Goal: Task Accomplishment & Management: Manage account settings

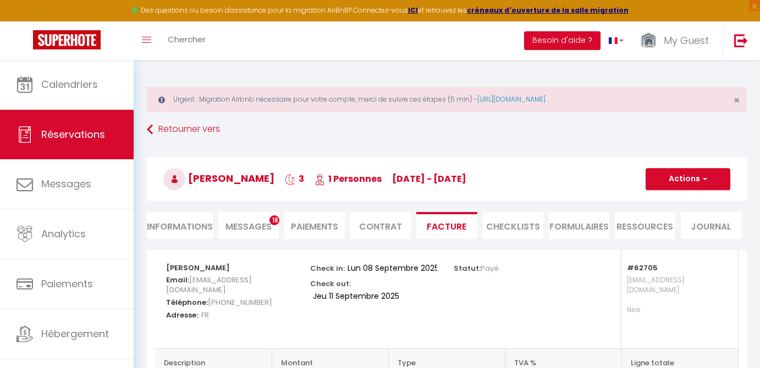
select select "cleaning"
select select "taxes"
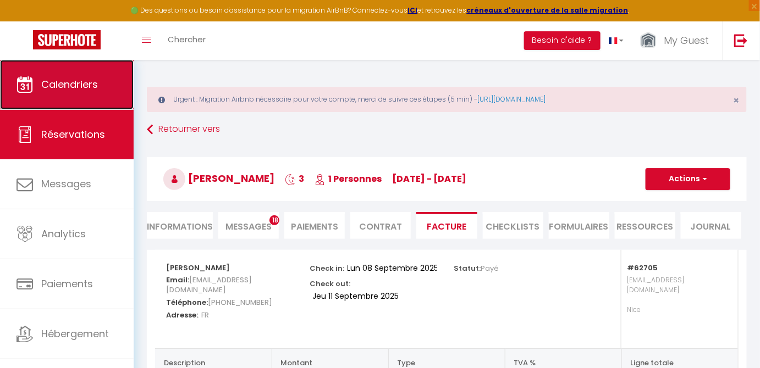
click at [85, 67] on link "Calendriers" at bounding box center [67, 84] width 134 height 49
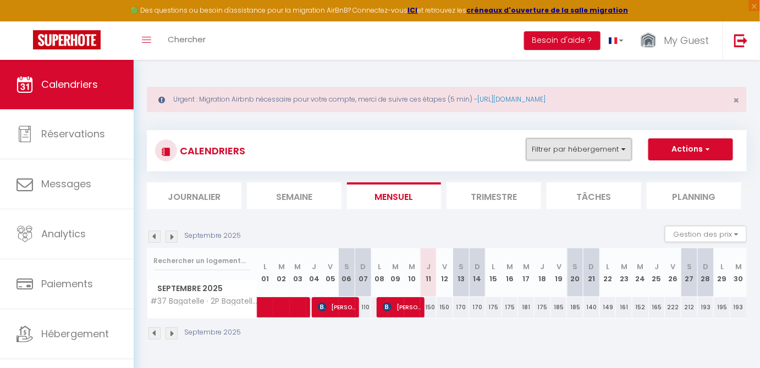
click at [609, 150] on button "Filtrer par hébergement" at bounding box center [579, 150] width 106 height 22
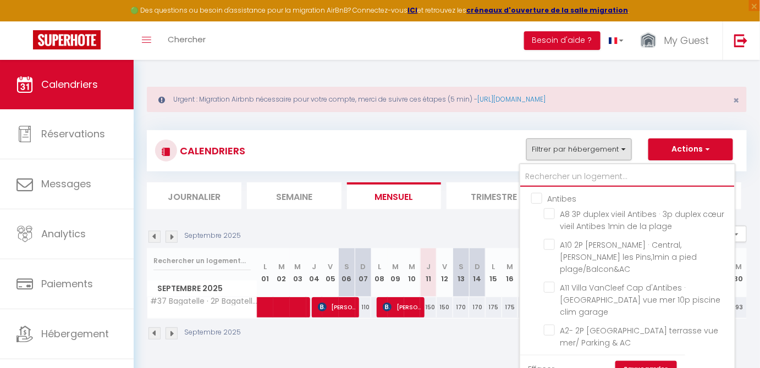
click at [556, 185] on input "text" at bounding box center [627, 177] width 214 height 20
type input "l"
checkbox input "false"
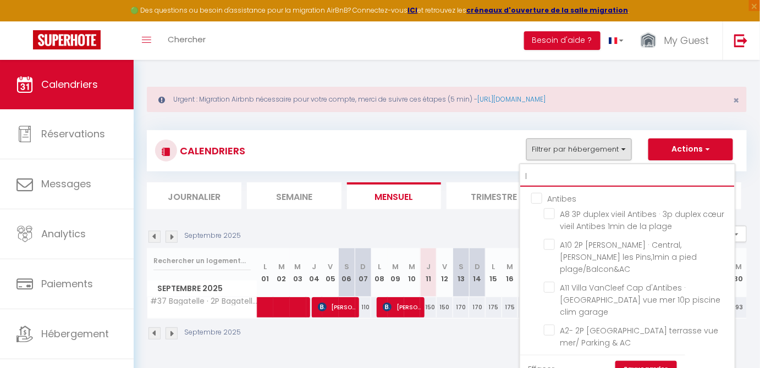
checkbox input "false"
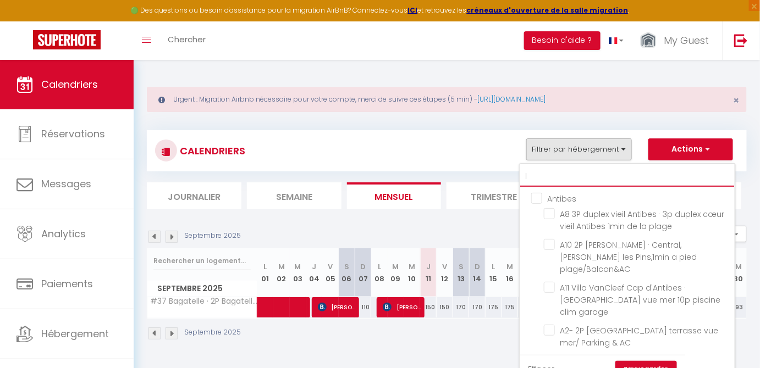
checkbox input "false"
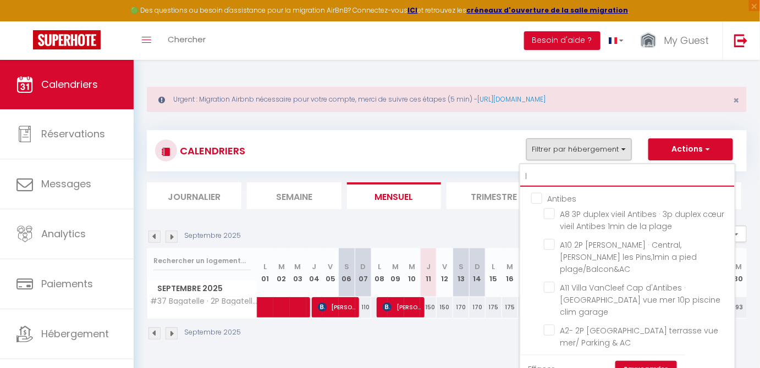
checkbox input "false"
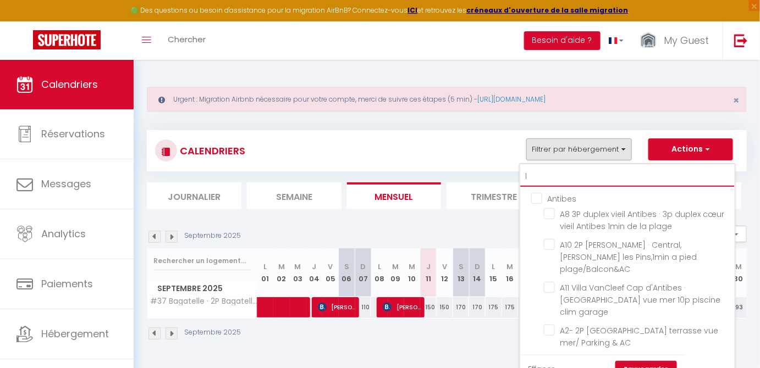
checkbox input "false"
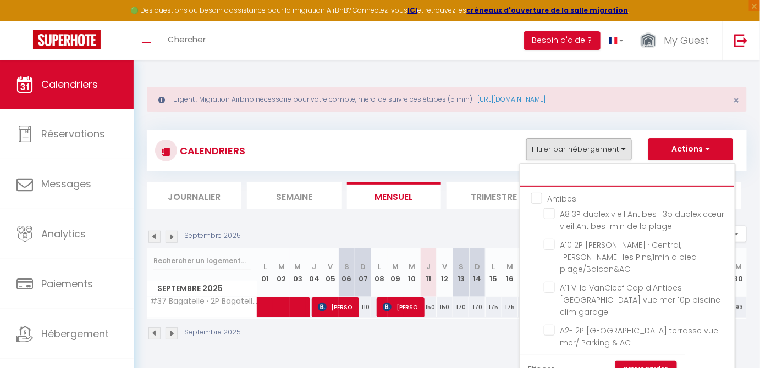
checkbox input "false"
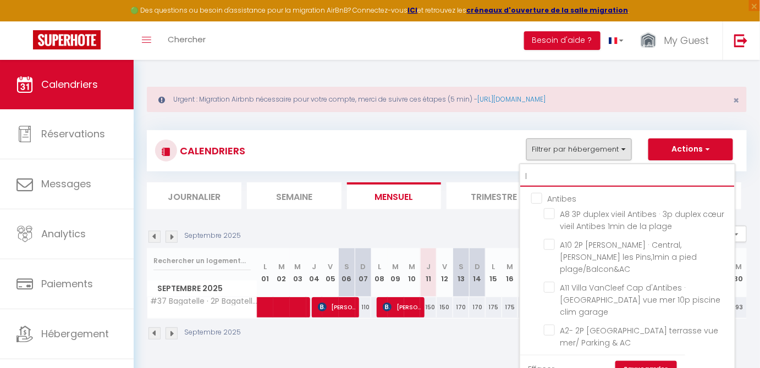
checkbox input "false"
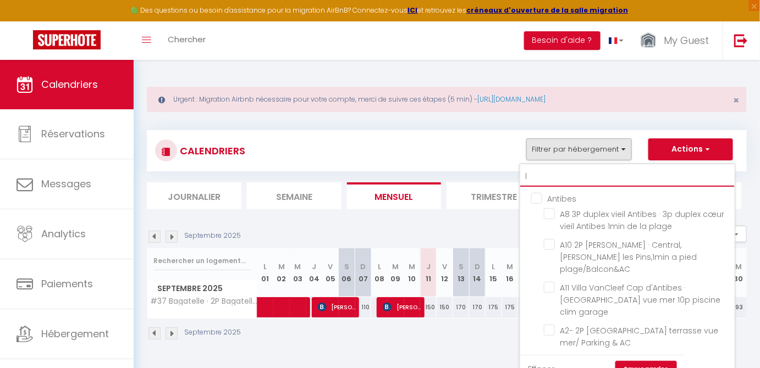
checkbox input "false"
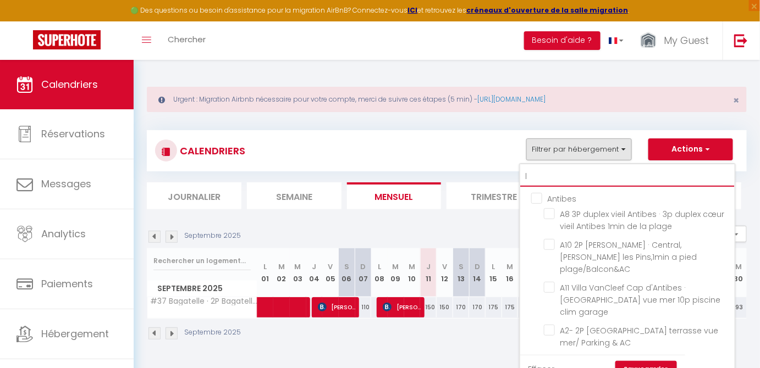
checkbox input "false"
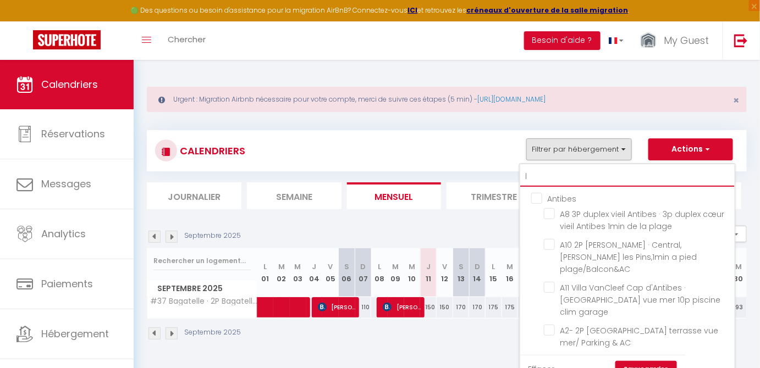
checkbox input "false"
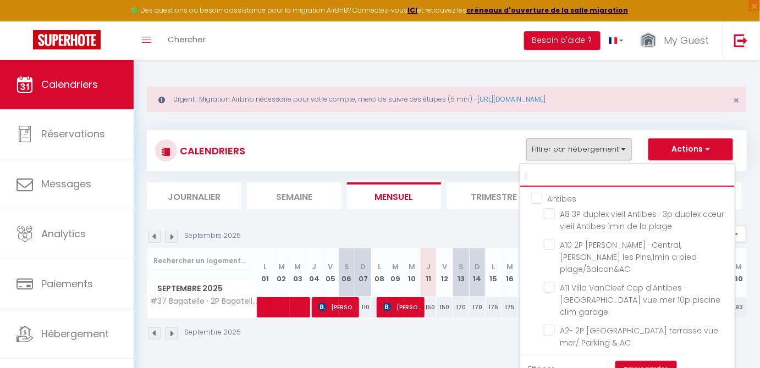
checkbox input "false"
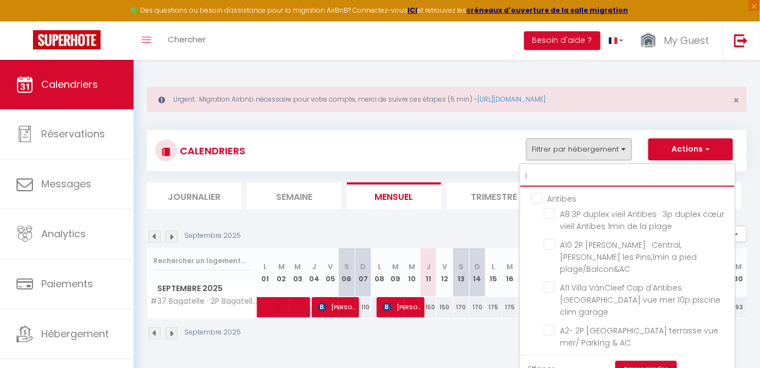
checkbox input "false"
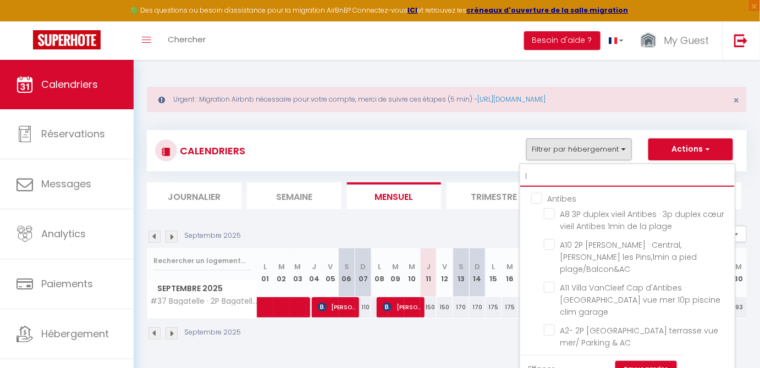
checkbox input "false"
checkbox input "true"
checkbox input "false"
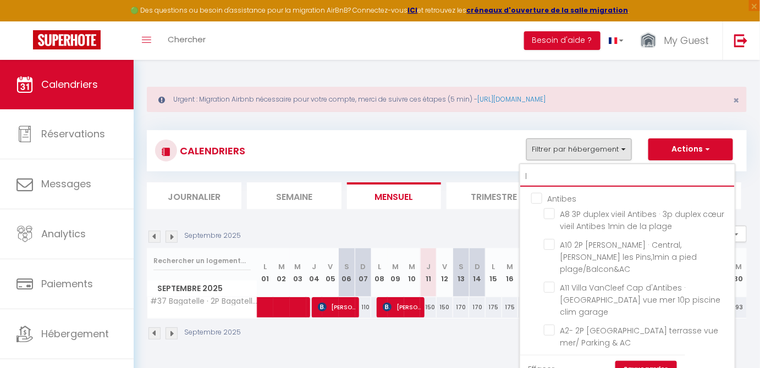
checkbox input "false"
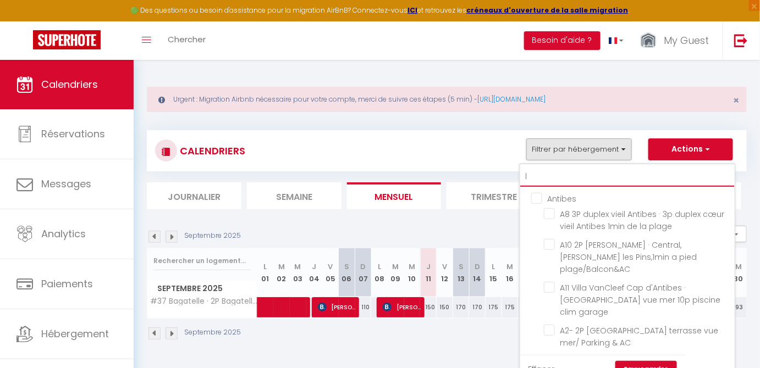
checkbox input "false"
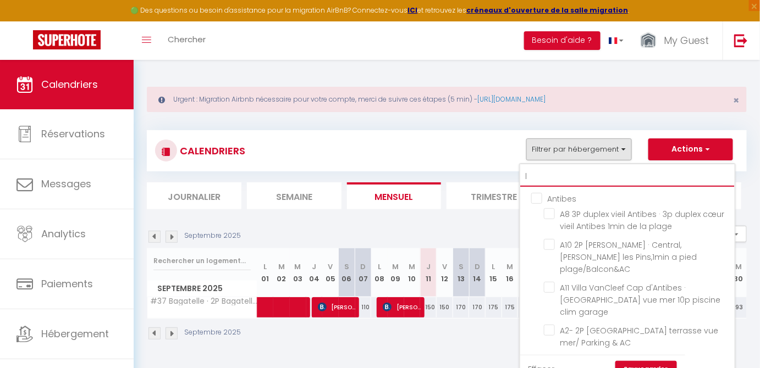
checkbox input "false"
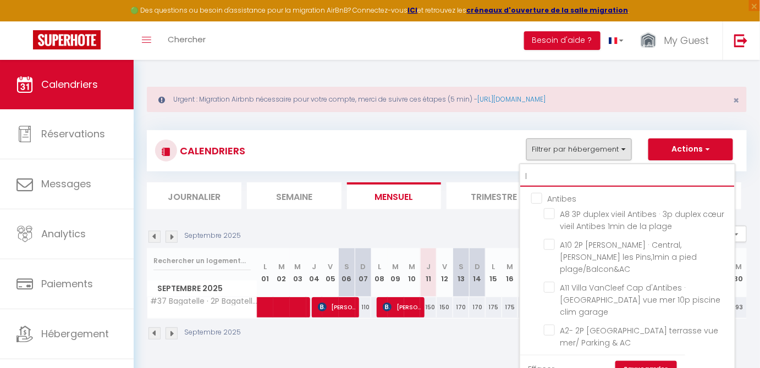
checkbox input "false"
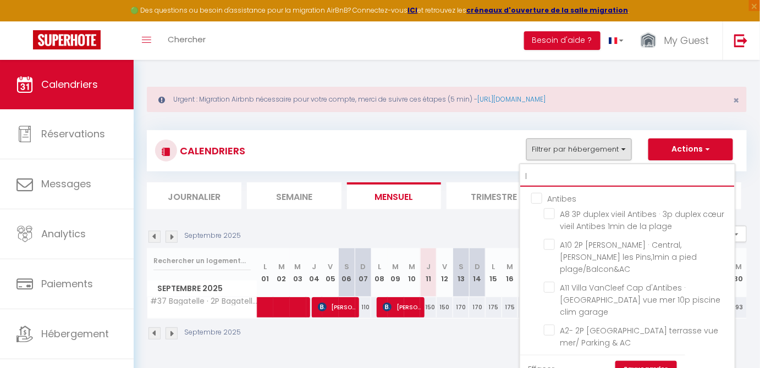
checkbox input "false"
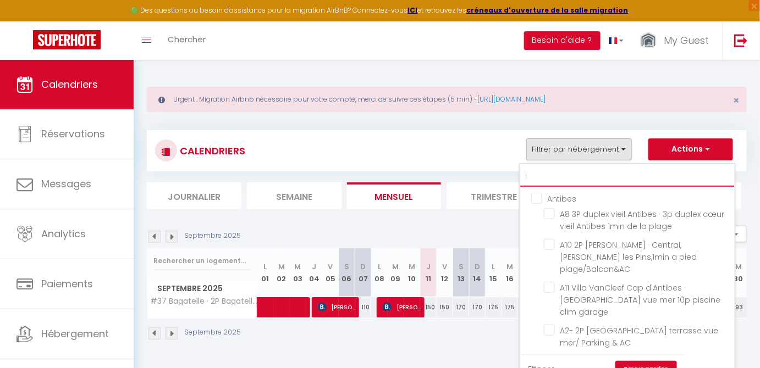
checkbox input "false"
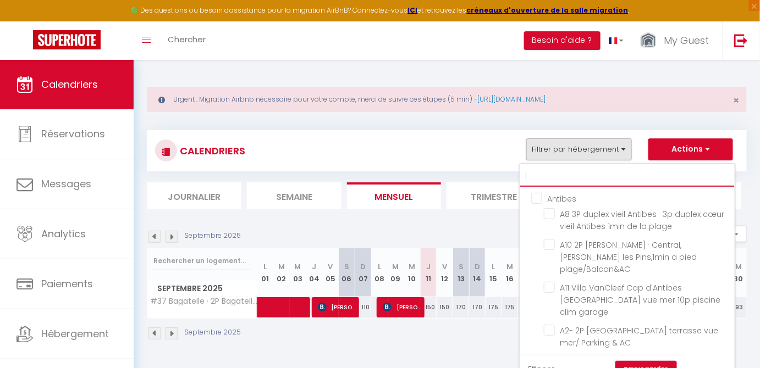
checkbox input "false"
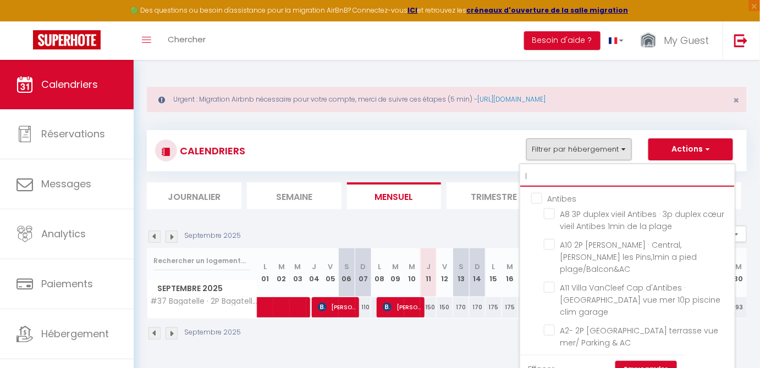
checkbox input "false"
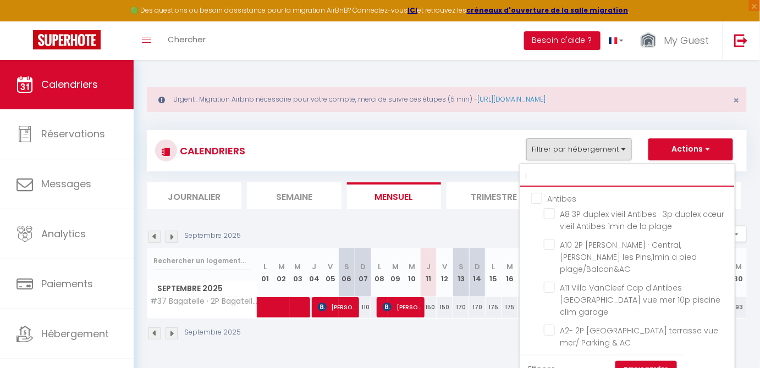
checkbox input "false"
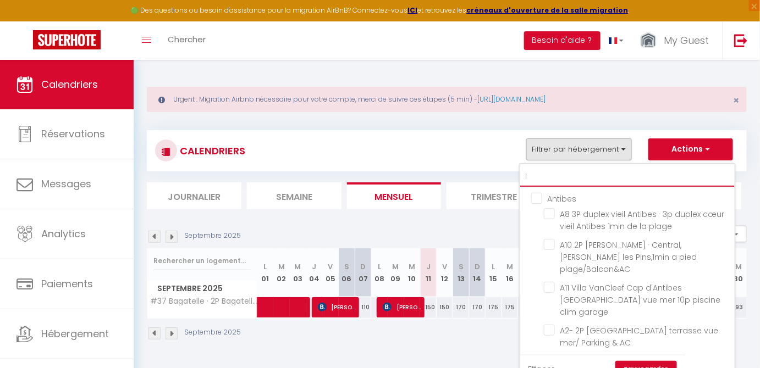
checkbox input "false"
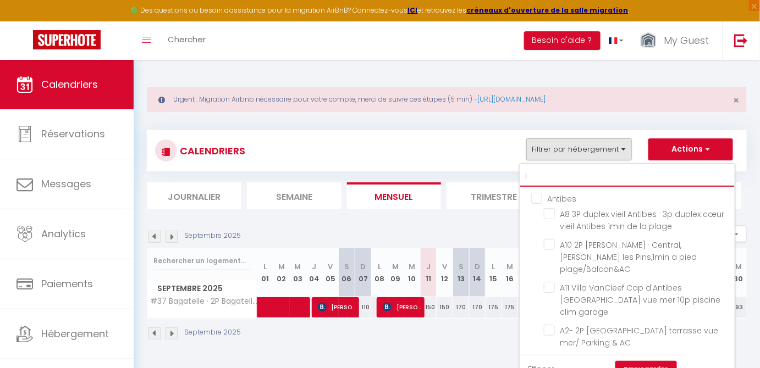
checkbox input "false"
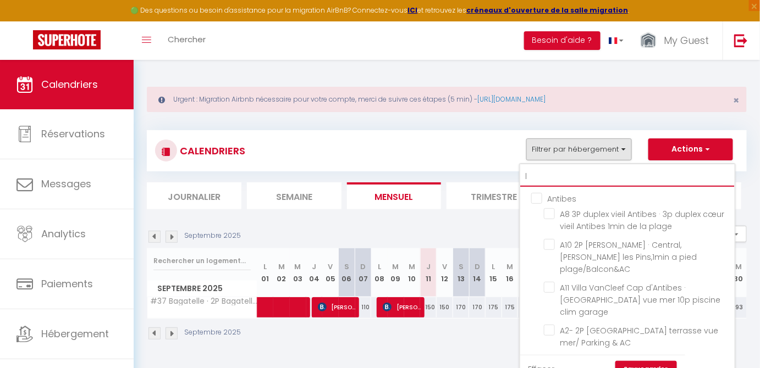
checkbox input "false"
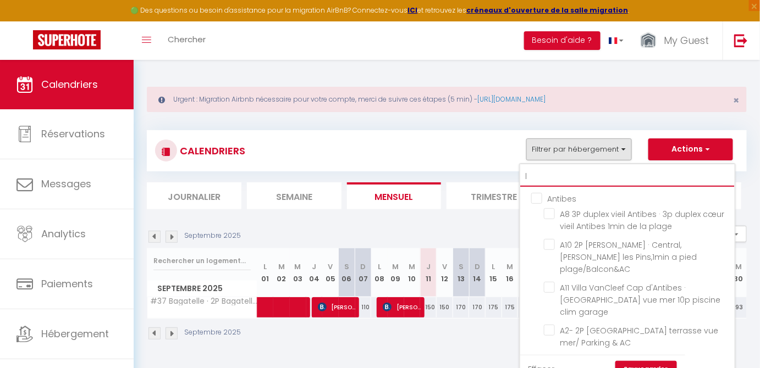
checkbox input "false"
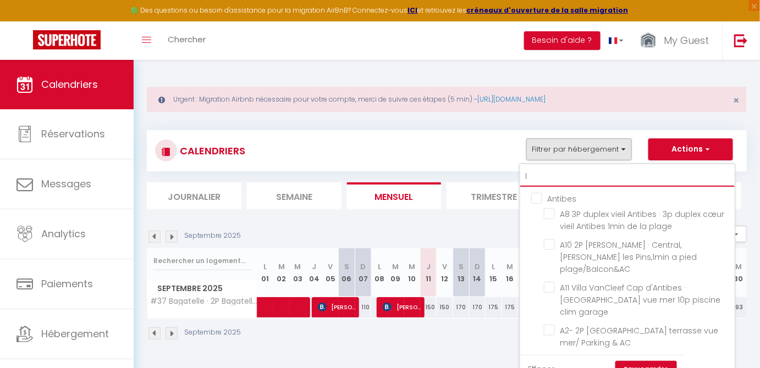
checkbox input "false"
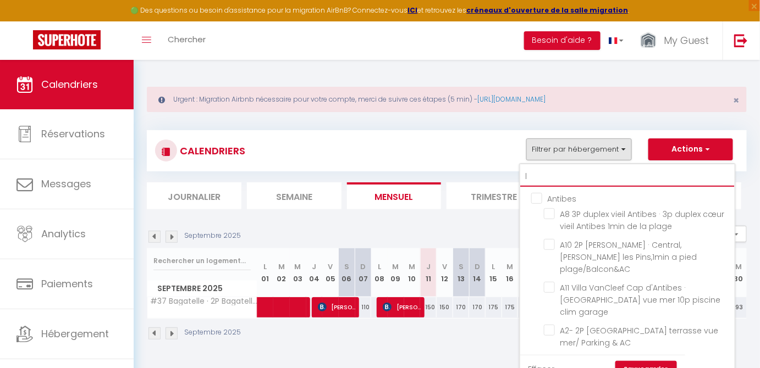
checkbox input "false"
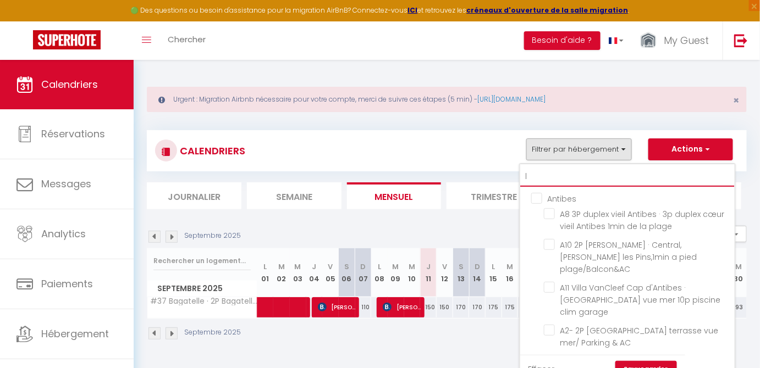
checkbox input "false"
type input "l1"
checkbox input "false"
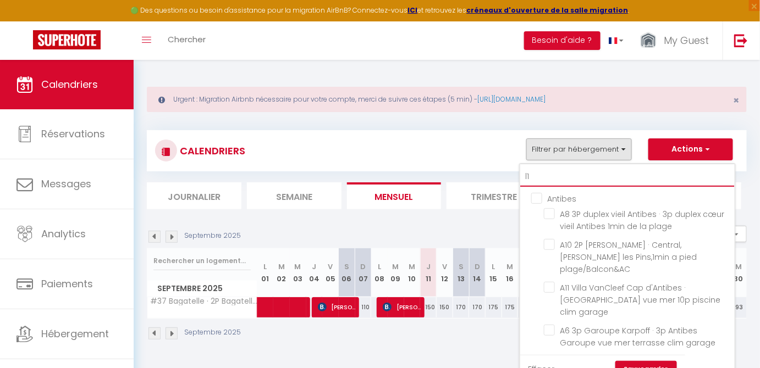
checkbox input "false"
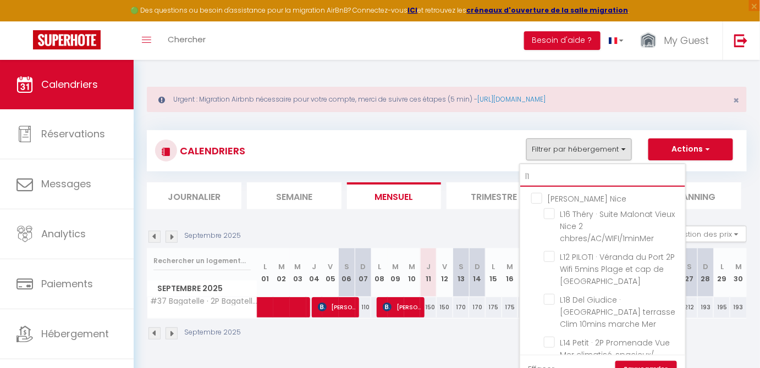
type input "l16"
checkbox input "false"
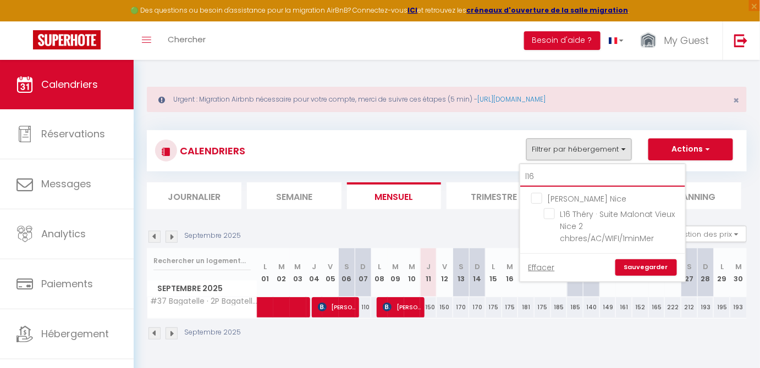
type input "l16"
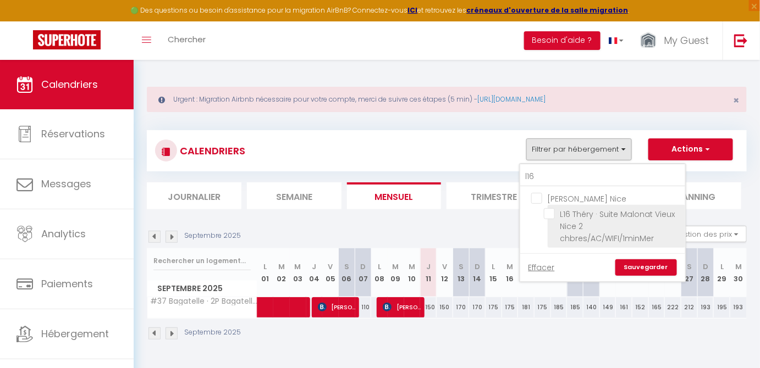
drag, startPoint x: 559, startPoint y: 179, endPoint x: 549, endPoint y: 212, distance: 34.6
click at [549, 212] on input "L16 Théry · Suite Malonat Vieux Nice 2 chbres/AC/WIFI/1minMer" at bounding box center [612, 213] width 137 height 11
checkbox input "true"
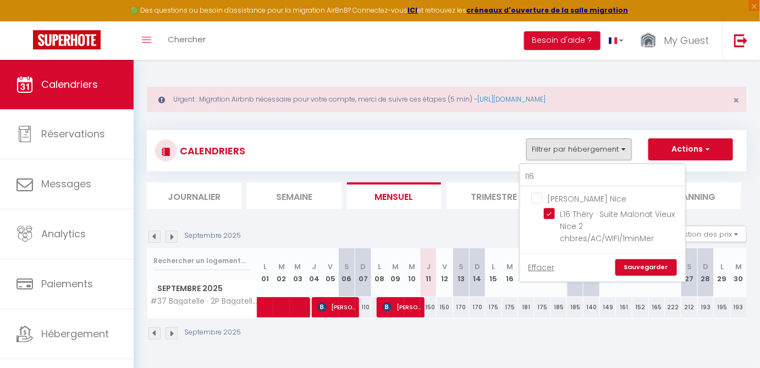
click at [668, 265] on link "Sauvegarder" at bounding box center [646, 267] width 62 height 16
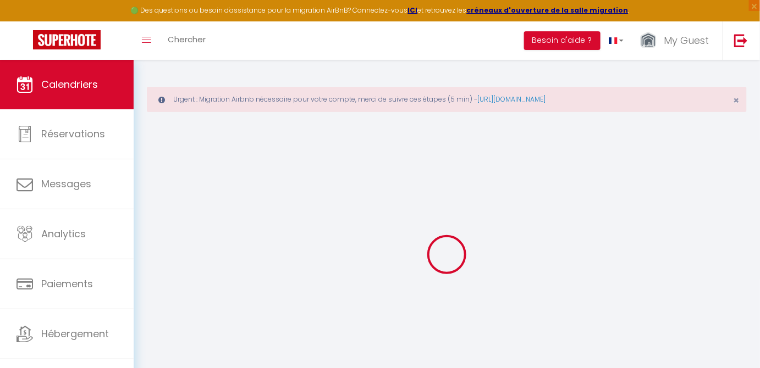
select select
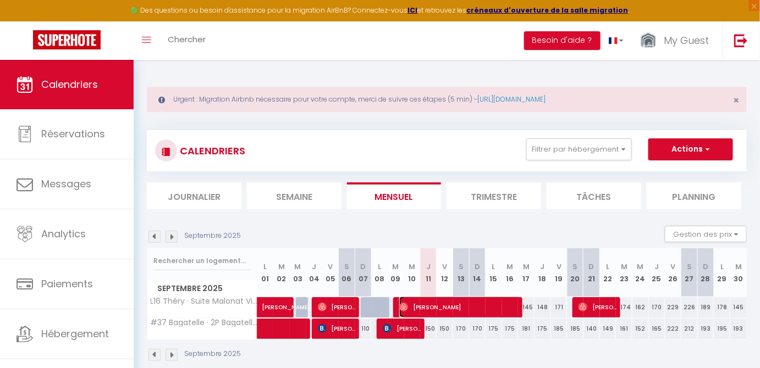
click at [415, 305] on span "[PERSON_NAME]" at bounding box center [459, 307] width 121 height 21
select select "OK"
select select "0"
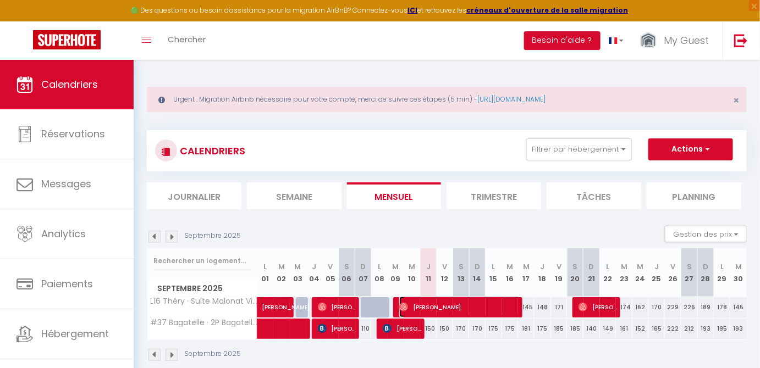
select select "1"
select select
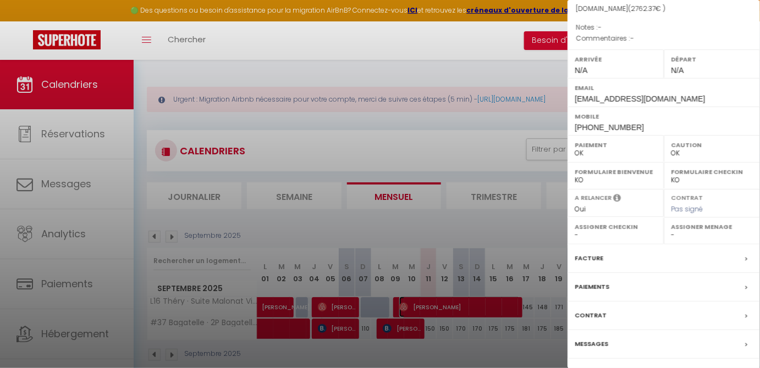
scroll to position [150, 0]
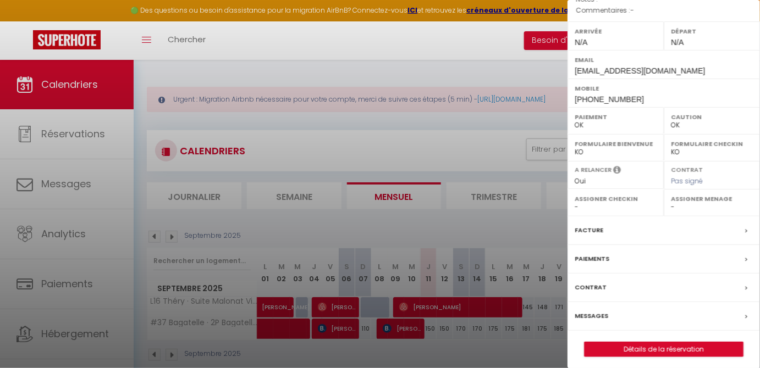
click at [599, 312] on label "Messages" at bounding box center [591, 317] width 34 height 12
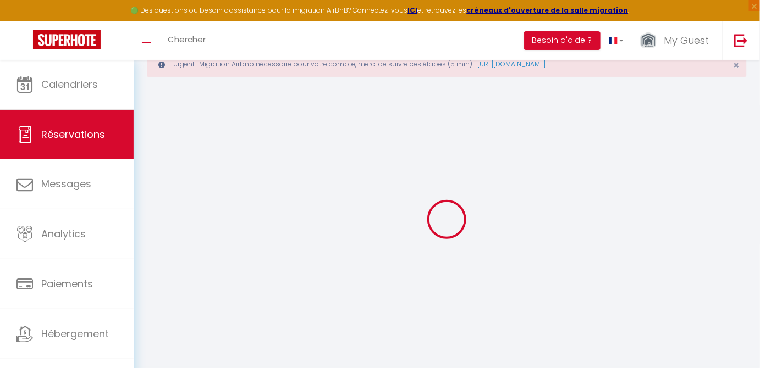
scroll to position [60, 0]
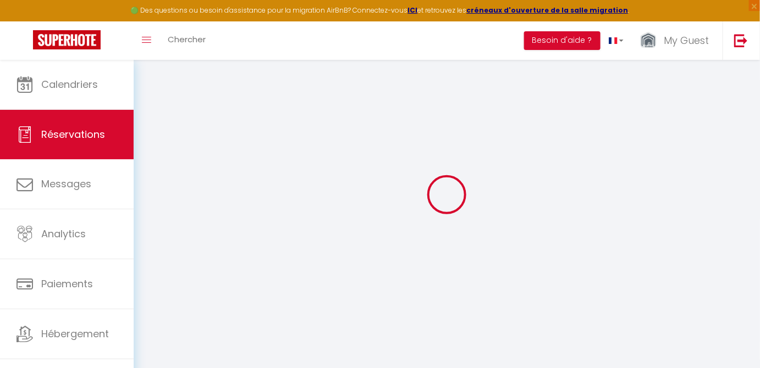
select select
checkbox input "false"
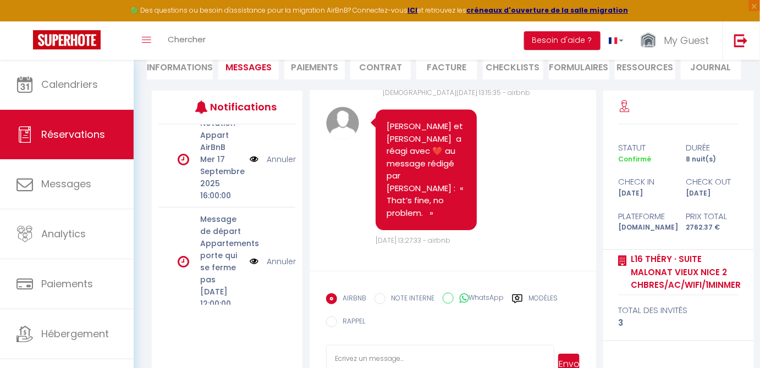
scroll to position [0, 0]
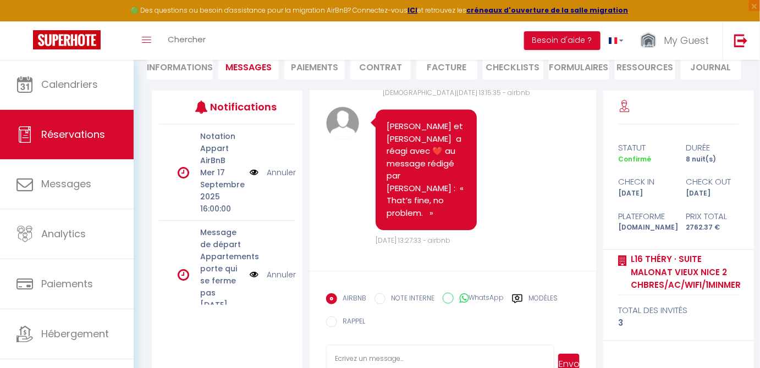
click at [275, 173] on link "Annuler" at bounding box center [281, 173] width 29 height 12
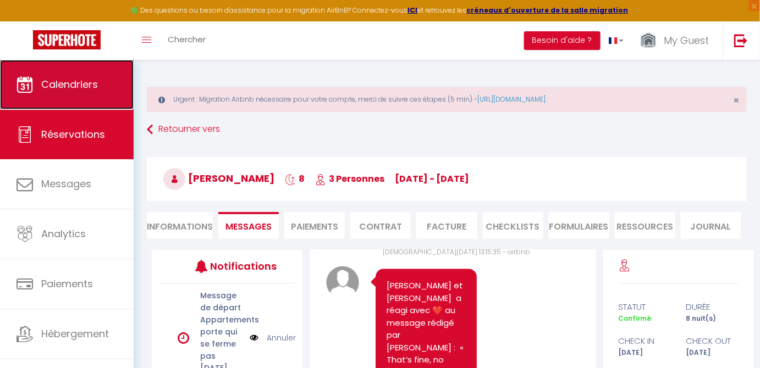
click at [62, 69] on link "Calendriers" at bounding box center [67, 84] width 134 height 49
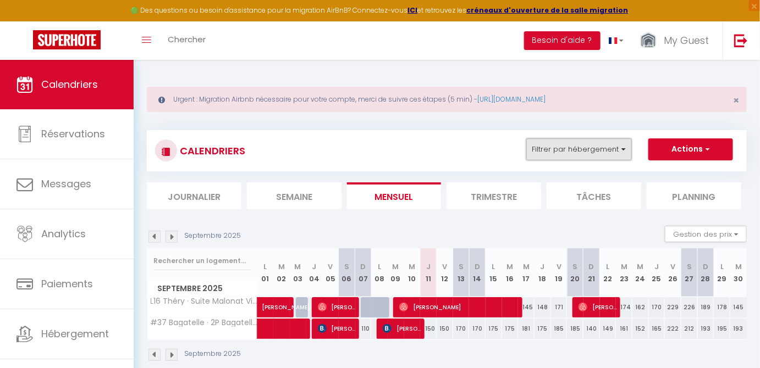
click at [592, 149] on button "Filtrer par hébergement" at bounding box center [579, 150] width 106 height 22
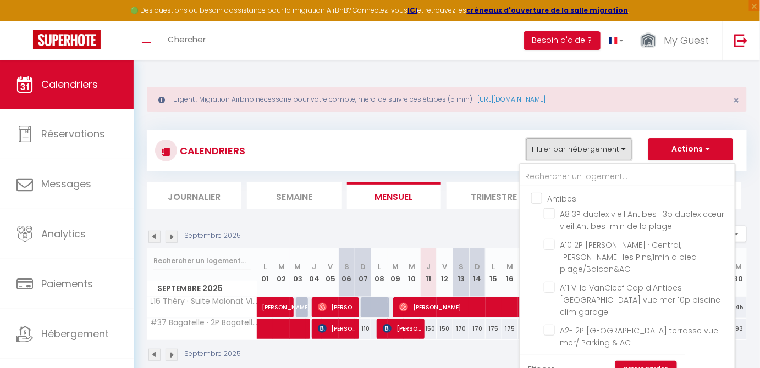
click at [549, 150] on button "Filtrer par hébergement" at bounding box center [579, 150] width 106 height 22
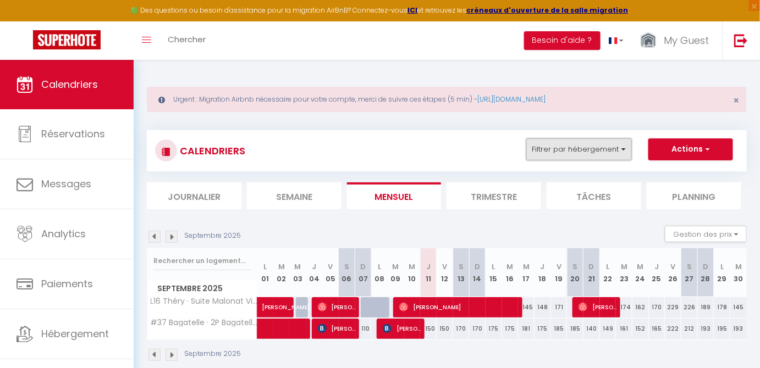
click at [554, 142] on button "Filtrer par hébergement" at bounding box center [579, 150] width 106 height 22
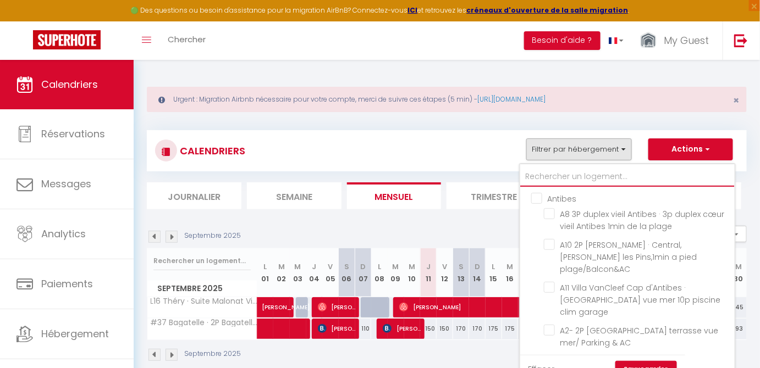
click at [550, 178] on input "text" at bounding box center [627, 177] width 214 height 20
type input "b"
checkbox input "false"
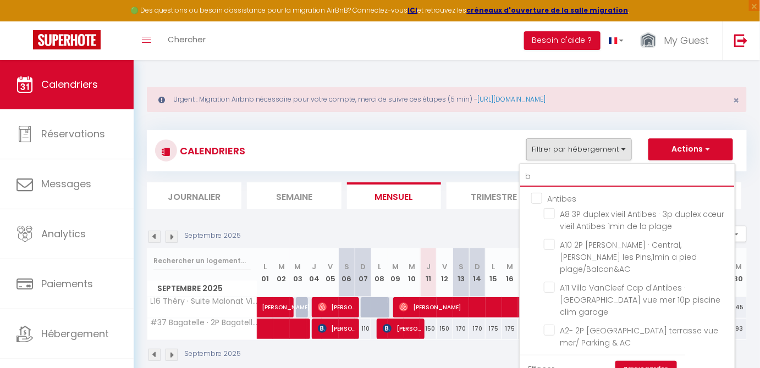
checkbox input "false"
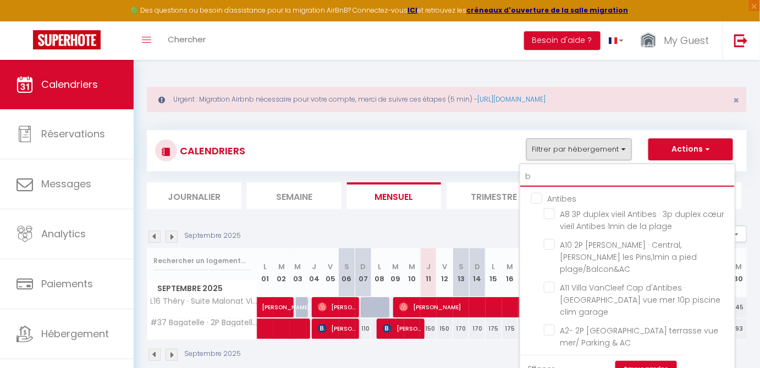
checkbox input "false"
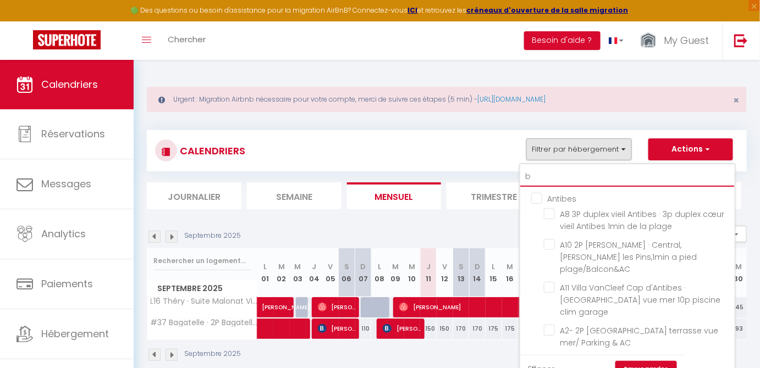
checkbox input "false"
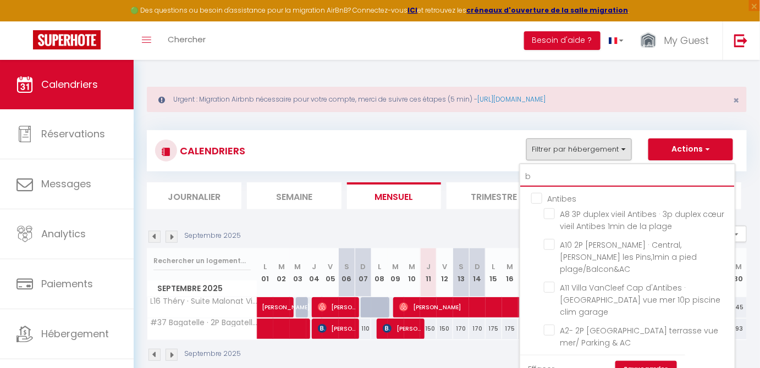
checkbox input "false"
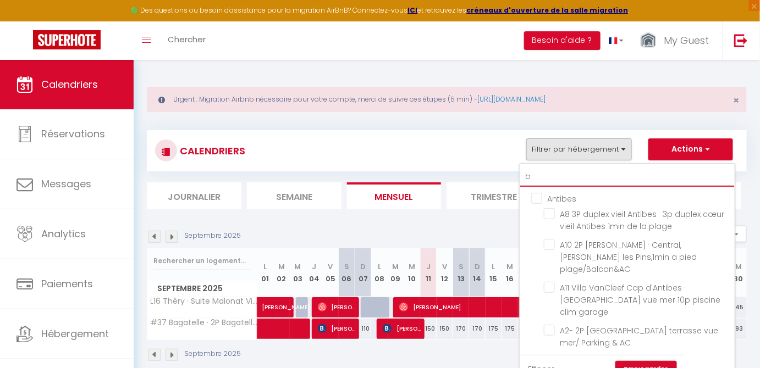
checkbox input "false"
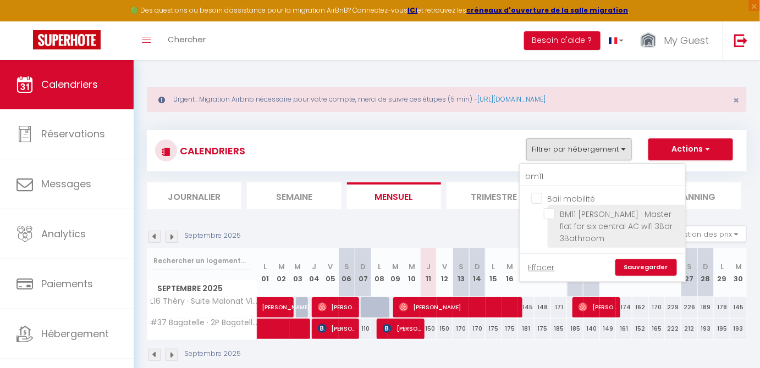
click at [556, 210] on input "BM11 [PERSON_NAME] · Master flat for six central AC wifi 3Bdr 3Bathroom" at bounding box center [612, 213] width 137 height 11
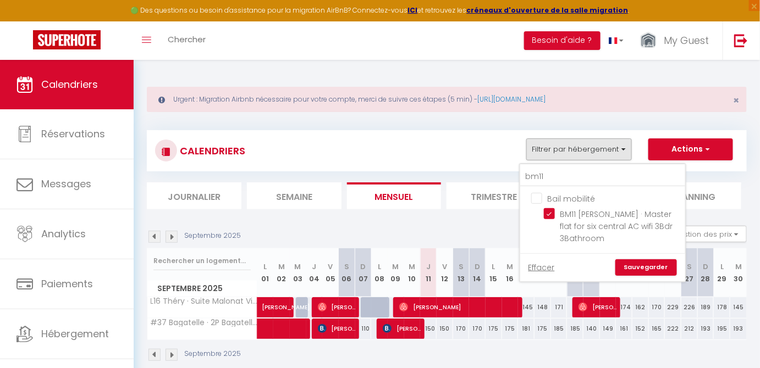
click at [646, 265] on link "Sauvegarder" at bounding box center [646, 267] width 62 height 16
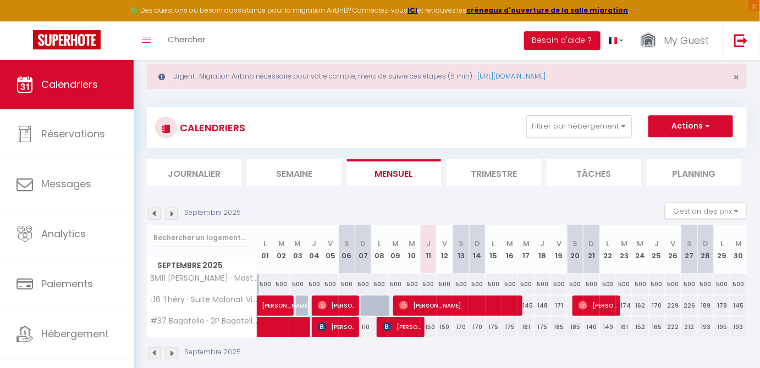
scroll to position [60, 0]
